Goal: Find contact information: Find contact information

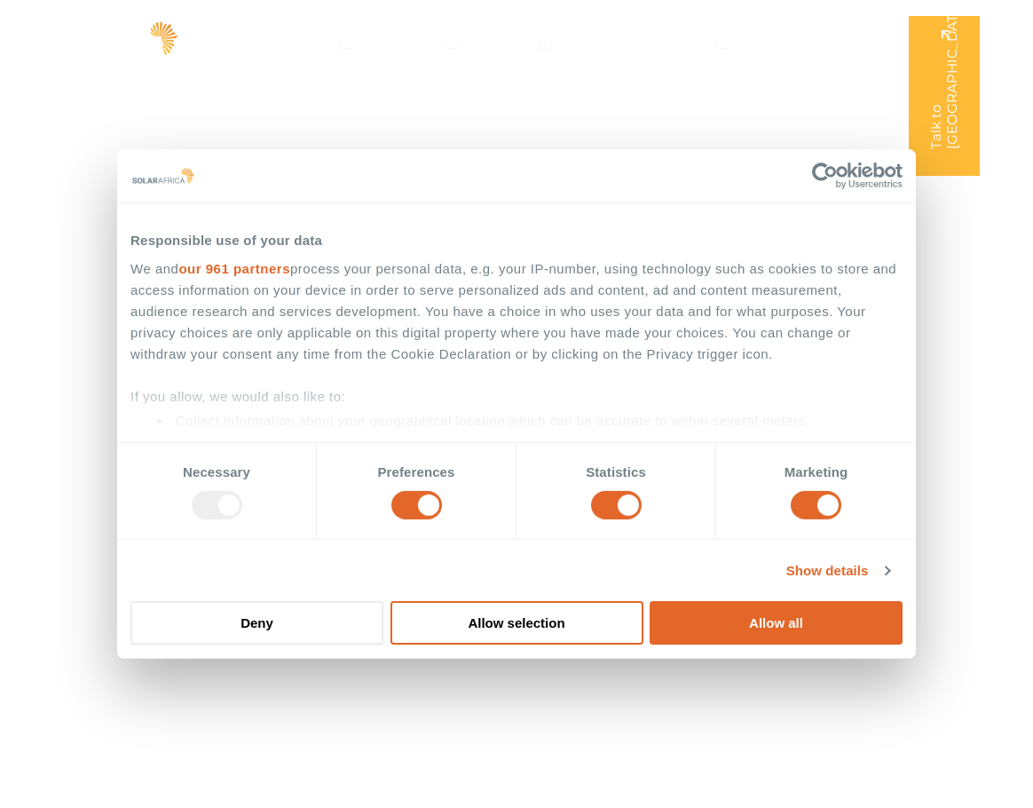
click at [526, 606] on button "Allow selection" at bounding box center [516, 622] width 253 height 43
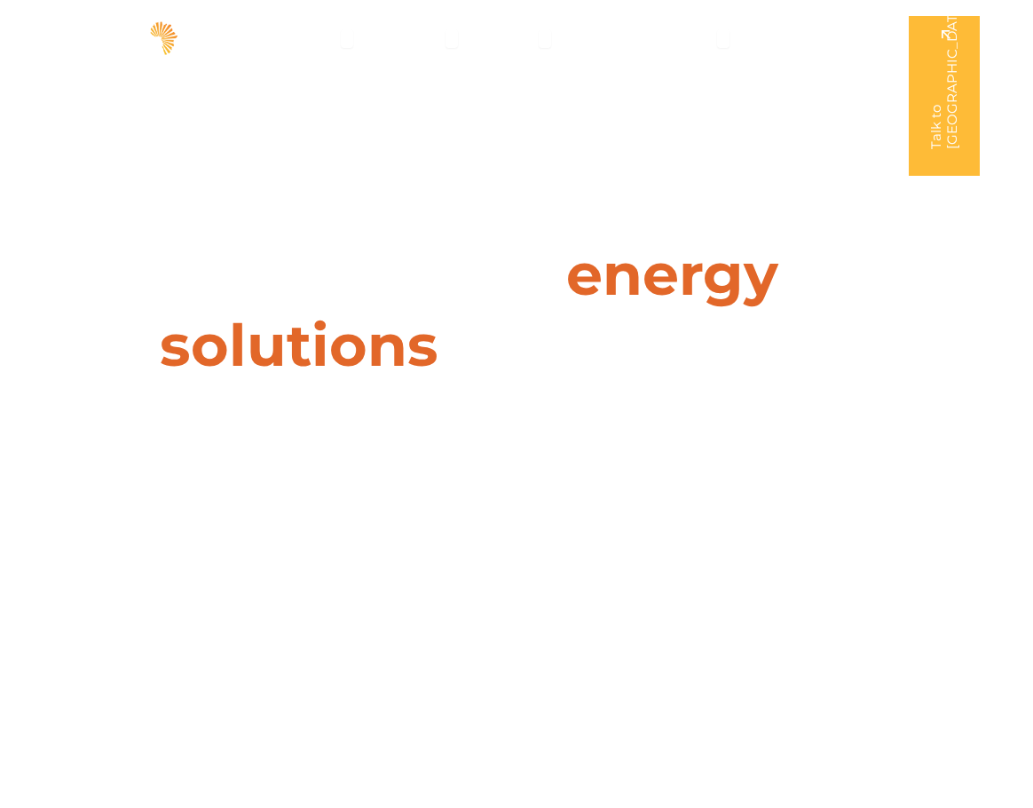
click at [722, 46] on button "Close Company Open Company" at bounding box center [723, 38] width 12 height 19
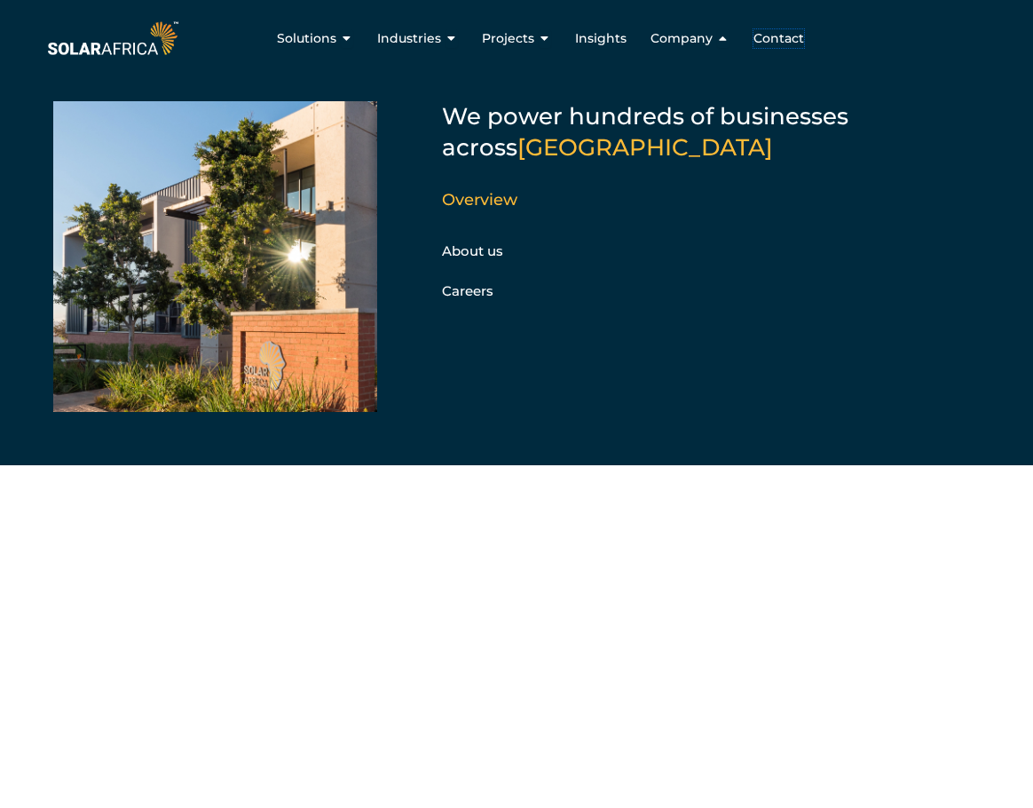
click at [772, 47] on span "Contact" at bounding box center [778, 38] width 51 height 19
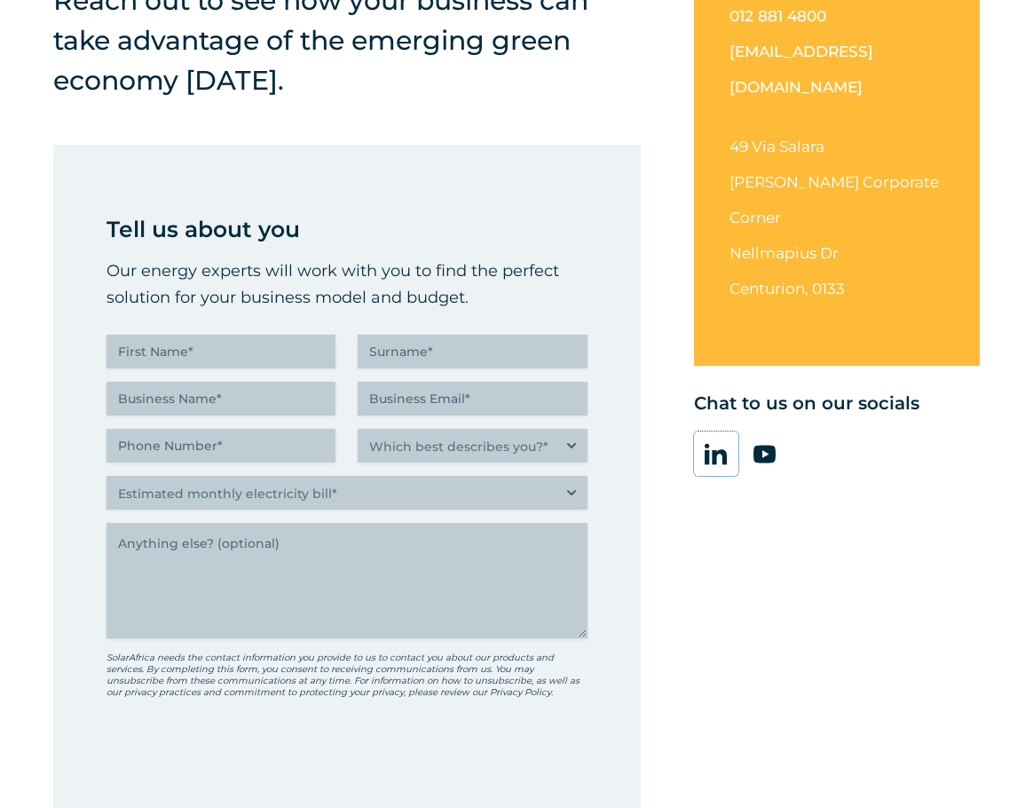
click at [714, 444] on icon at bounding box center [716, 454] width 22 height 21
